Goal: Transaction & Acquisition: Register for event/course

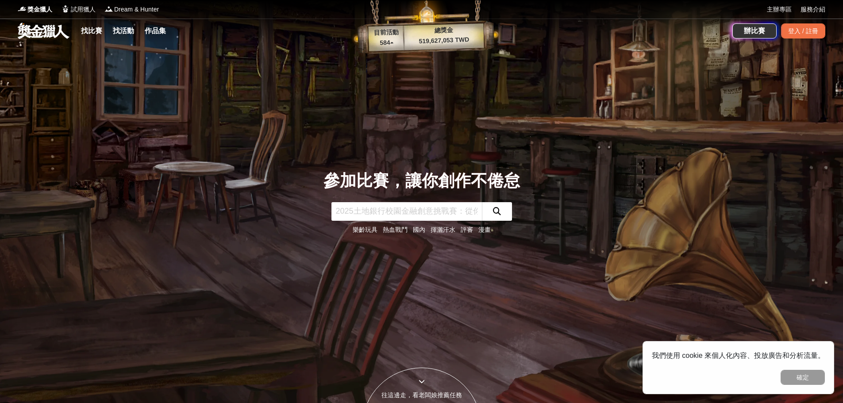
click at [400, 208] on input "text" at bounding box center [406, 211] width 150 height 19
type input "n"
type input "四格漫畫"
click button "submit" at bounding box center [497, 211] width 30 height 19
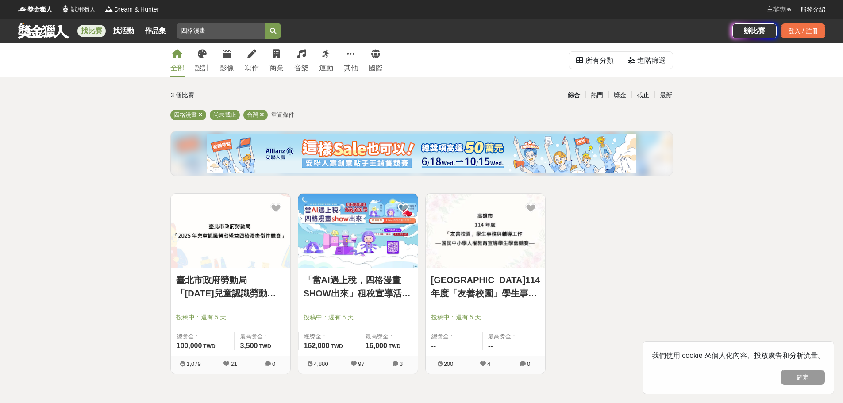
click at [363, 265] on img at bounding box center [357, 231] width 119 height 74
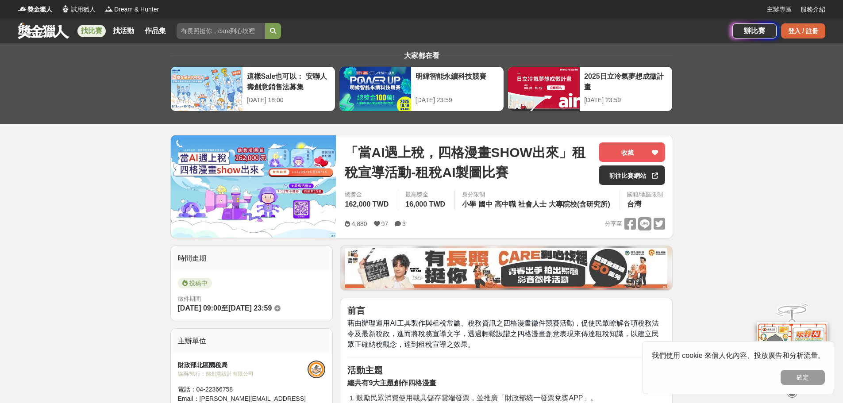
click at [800, 36] on div "登入 / 註冊" at bounding box center [803, 30] width 44 height 15
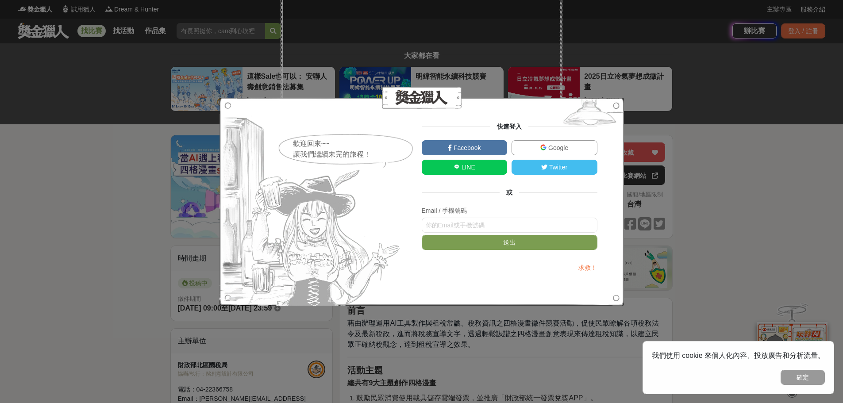
click at [546, 142] on link "Google" at bounding box center [554, 147] width 86 height 15
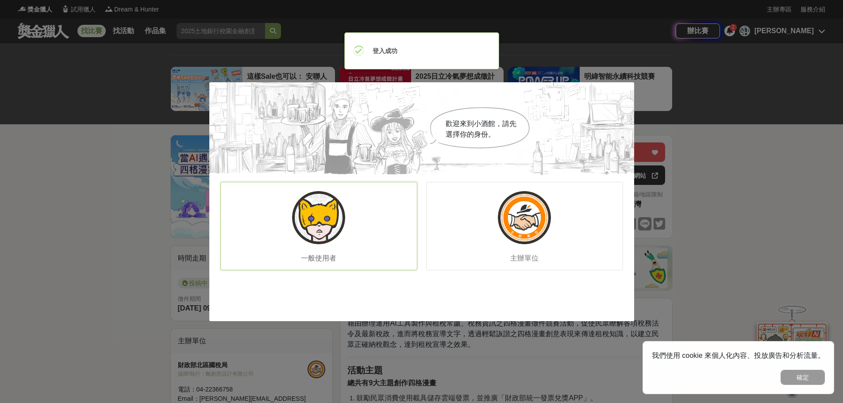
click at [329, 220] on img at bounding box center [318, 217] width 53 height 53
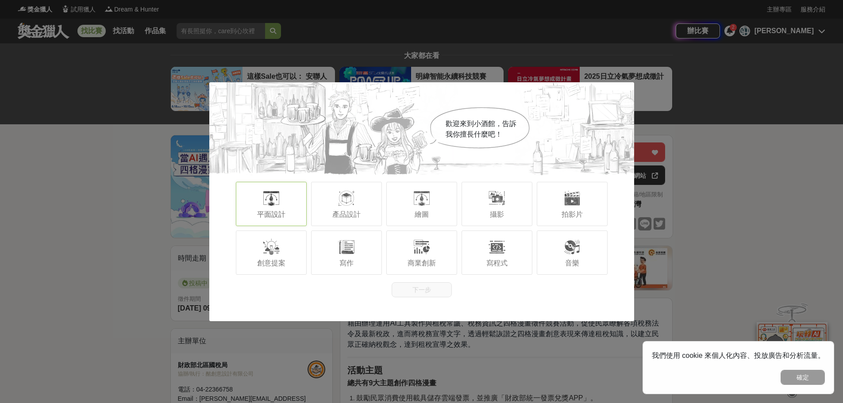
click at [294, 202] on div "平面設計" at bounding box center [271, 204] width 71 height 44
click at [349, 205] on div at bounding box center [346, 198] width 18 height 18
click at [352, 255] on div at bounding box center [346, 247] width 18 height 18
click at [427, 207] on div at bounding box center [422, 198] width 18 height 18
click at [517, 209] on div "攝影" at bounding box center [496, 204] width 71 height 44
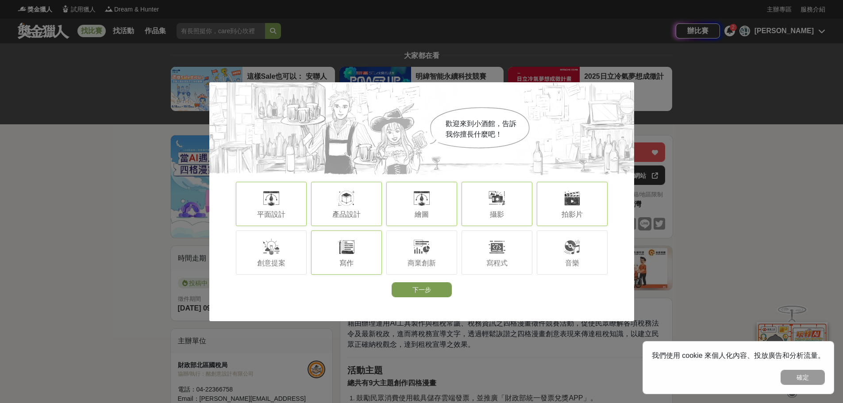
click at [590, 205] on div "拍影片" at bounding box center [571, 204] width 71 height 44
click at [579, 261] on div "音樂" at bounding box center [571, 252] width 71 height 44
click at [574, 254] on div at bounding box center [572, 247] width 18 height 18
click at [280, 251] on div at bounding box center [271, 247] width 18 height 18
click at [420, 286] on button "下一步" at bounding box center [421, 289] width 60 height 15
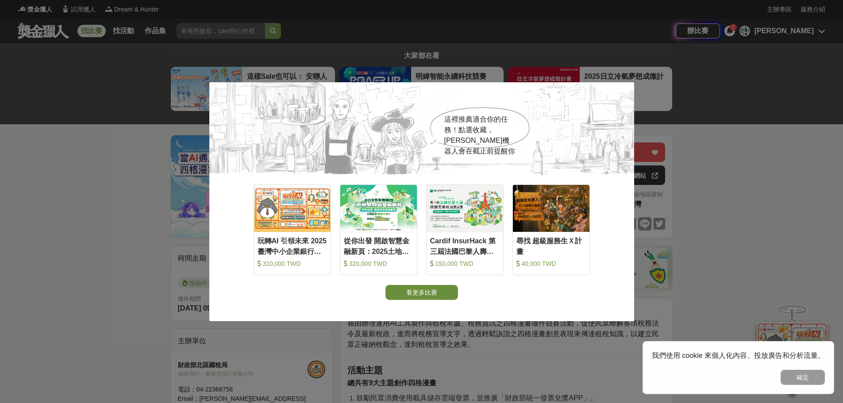
click at [441, 292] on button "看更多比賽" at bounding box center [421, 292] width 73 height 15
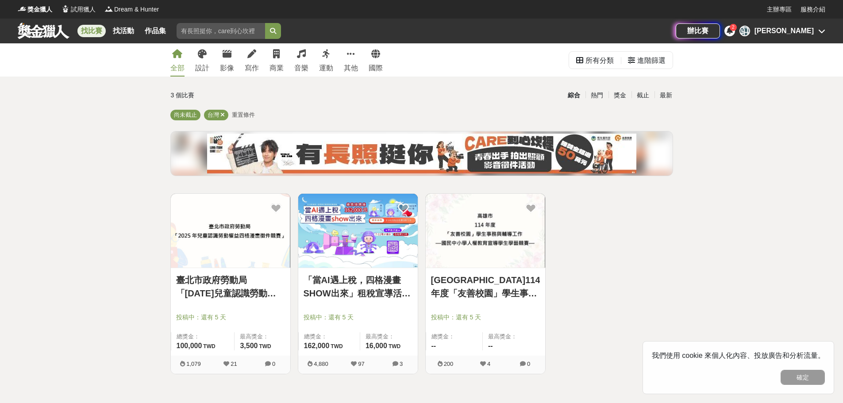
click at [300, 241] on img at bounding box center [357, 231] width 119 height 74
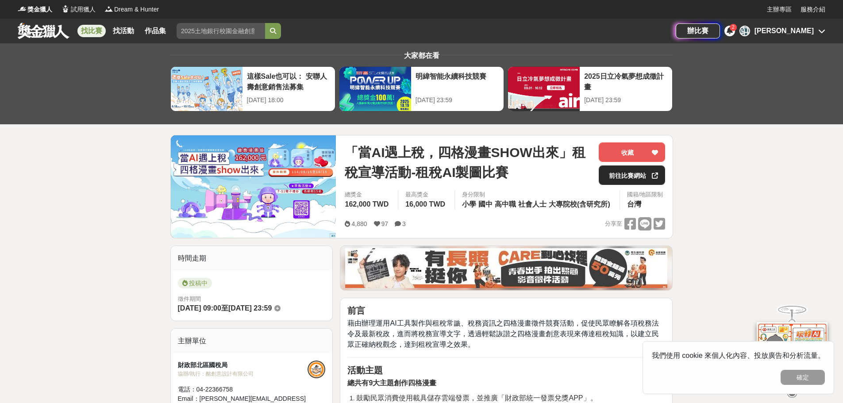
click at [636, 182] on link "前往比賽網站" at bounding box center [631, 174] width 66 height 19
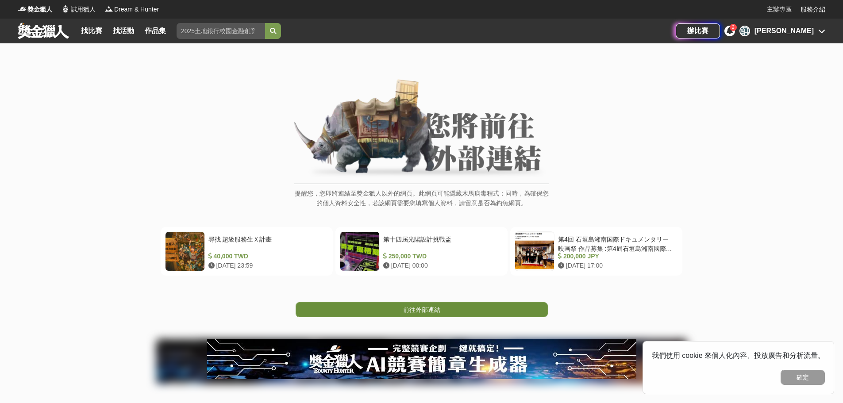
click at [410, 316] on link "前往外部連結" at bounding box center [421, 309] width 252 height 15
